Goal: Check status: Check status

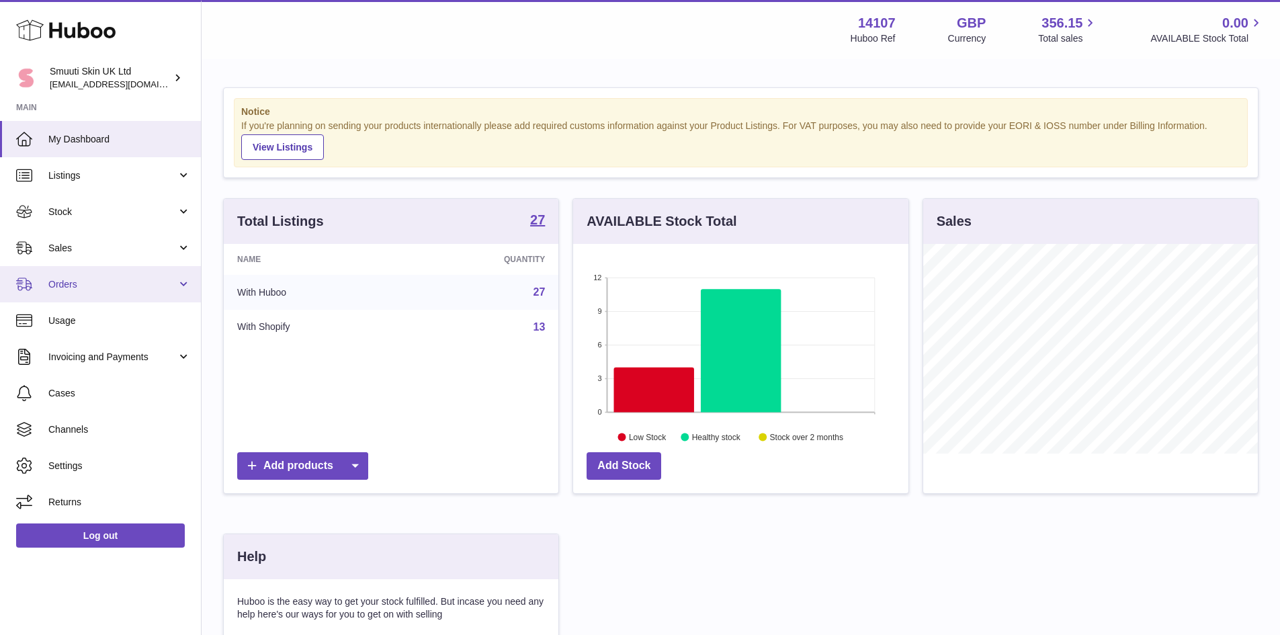
scroll to position [210, 335]
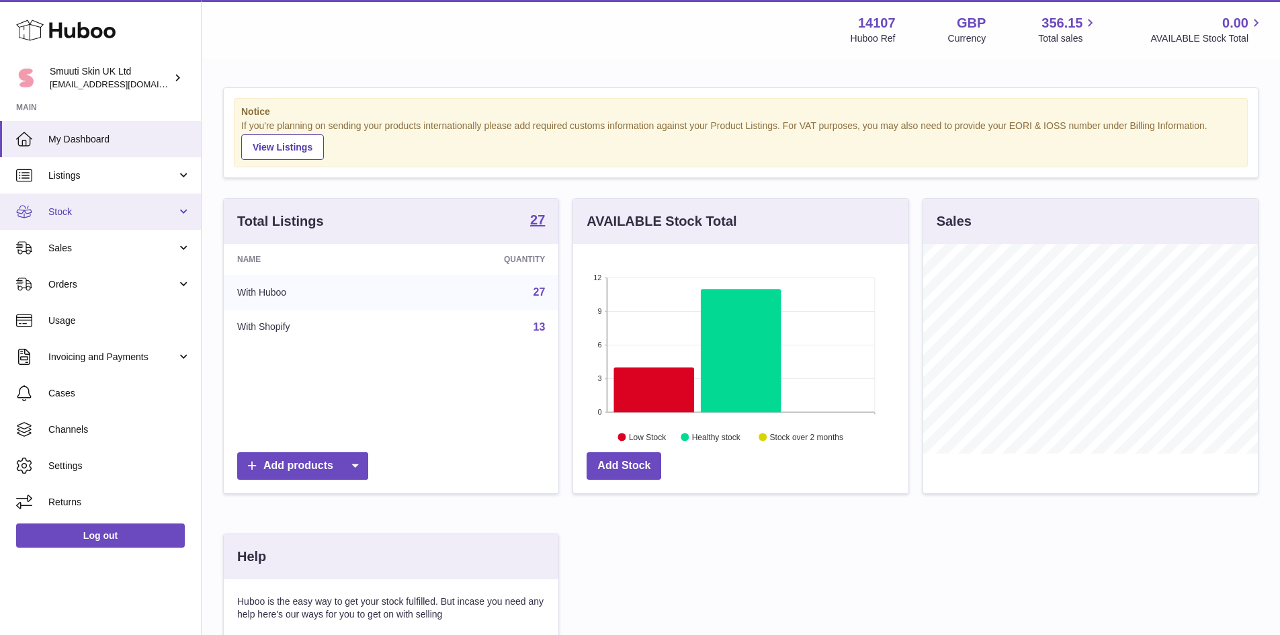
click at [79, 212] on span "Stock" at bounding box center [112, 212] width 128 height 13
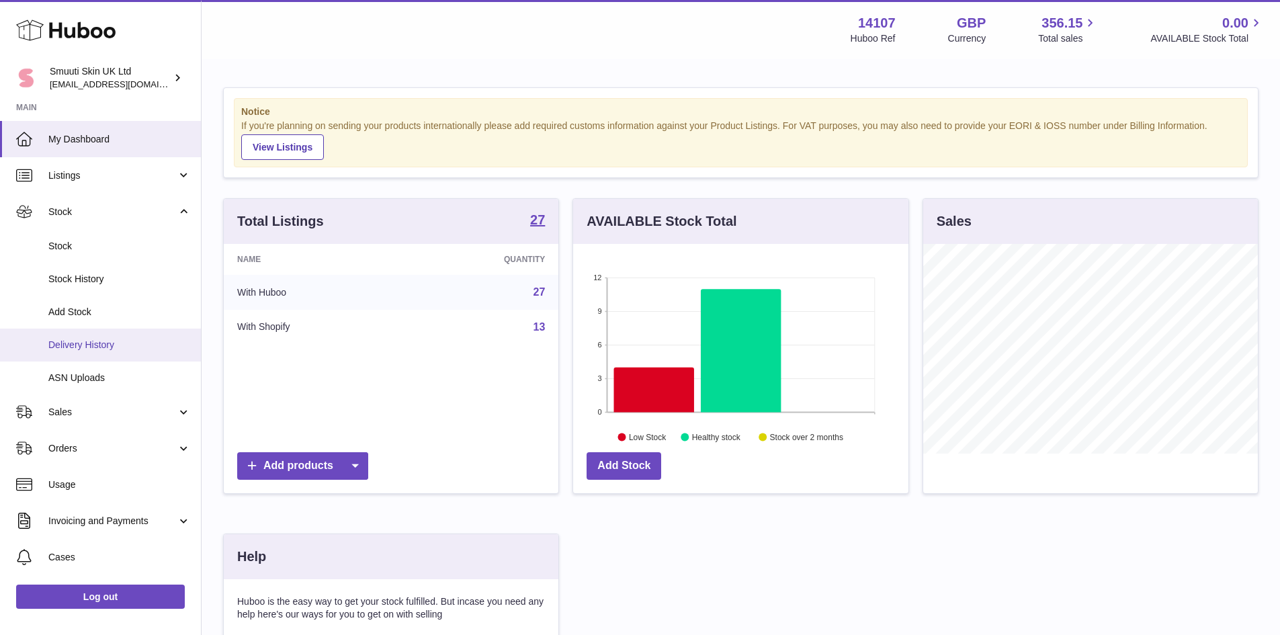
click at [103, 345] on span "Delivery History" at bounding box center [119, 345] width 142 height 13
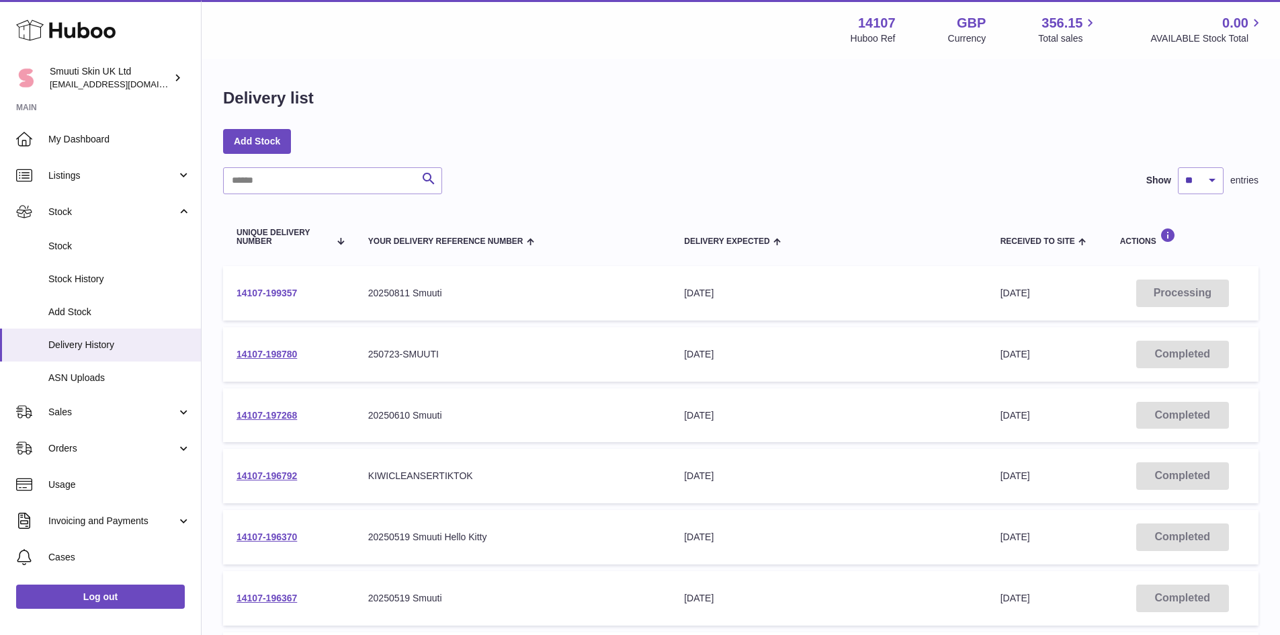
click at [275, 288] on link "14107-199357" at bounding box center [266, 293] width 60 height 11
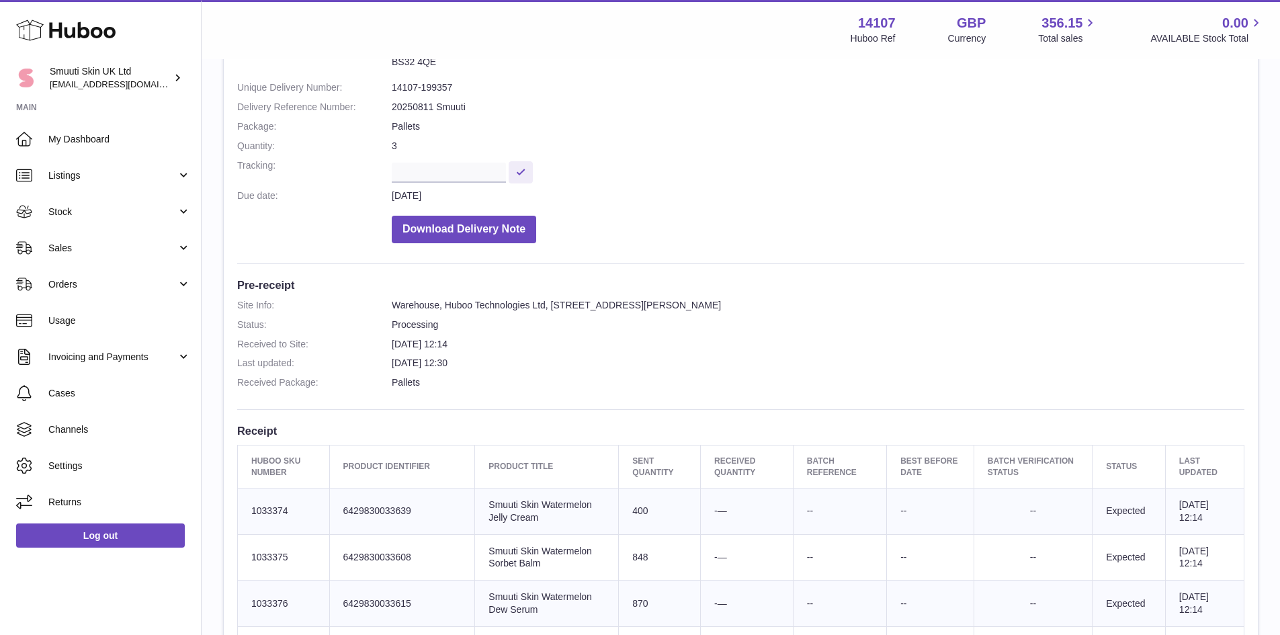
scroll to position [134, 0]
